Goal: Check status: Check status

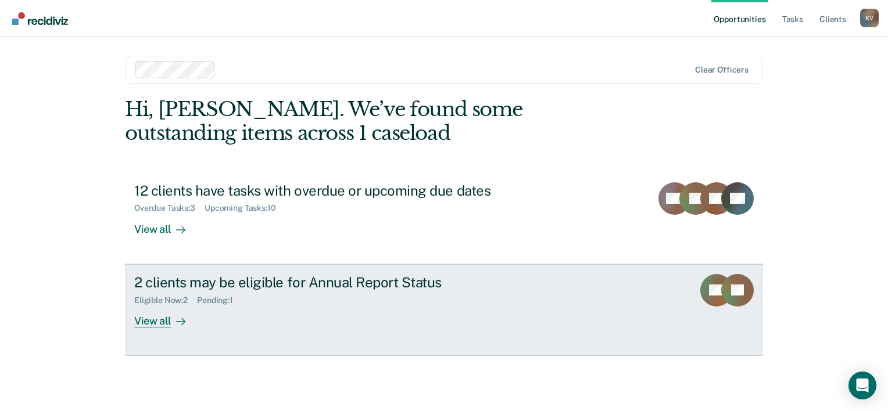
click at [211, 303] on div "Pending : 1" at bounding box center [219, 301] width 45 height 10
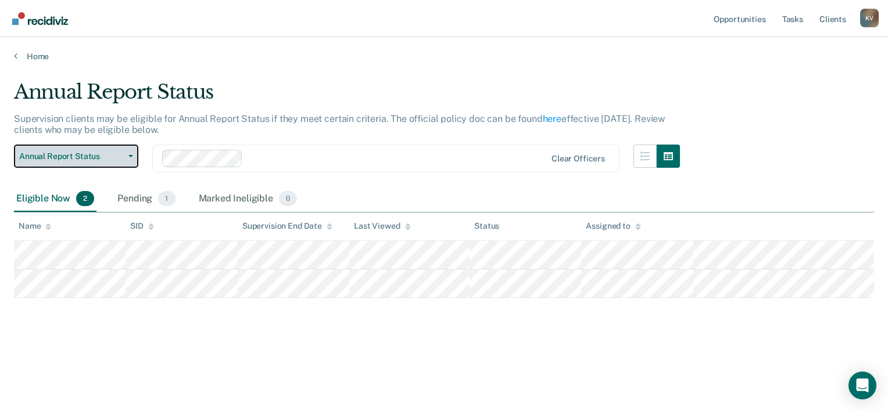
click at [127, 158] on button "Annual Report Status" at bounding box center [76, 156] width 124 height 23
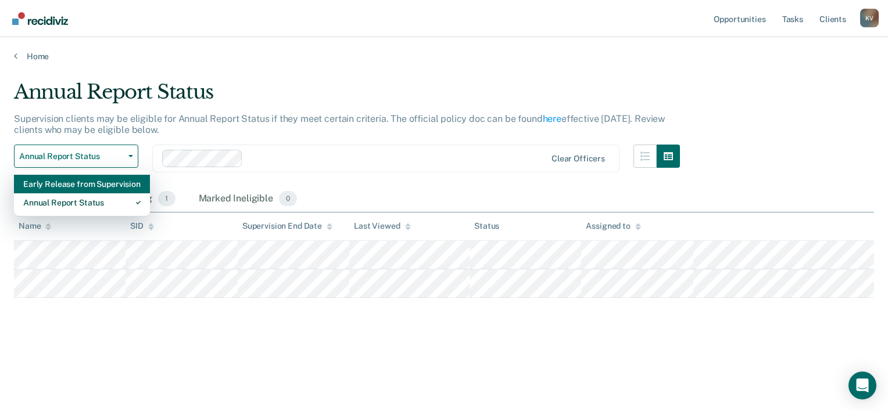
click at [118, 184] on div "Early Release from Supervision" at bounding box center [81, 184] width 117 height 19
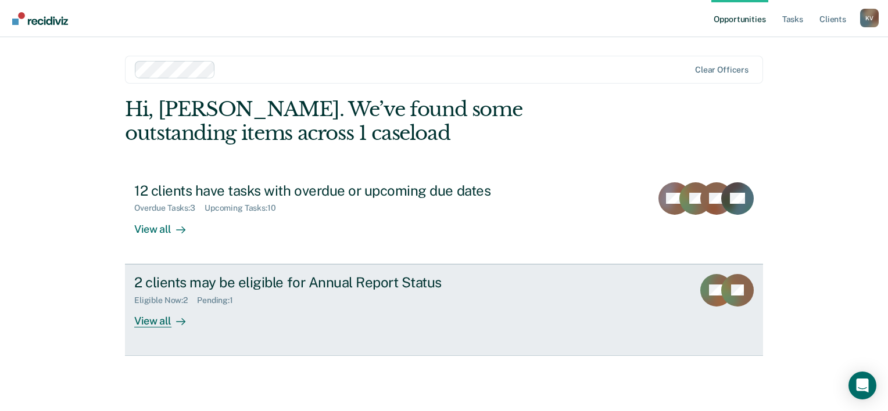
click at [175, 296] on div "Eligible Now : 2" at bounding box center [165, 301] width 63 height 10
